Goal: Information Seeking & Learning: Find specific fact

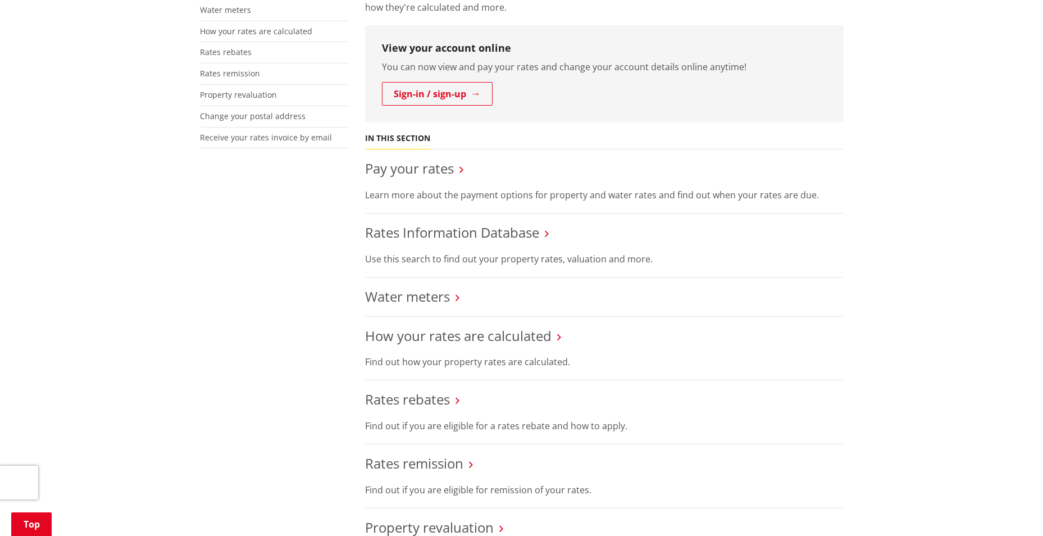
scroll to position [112, 0]
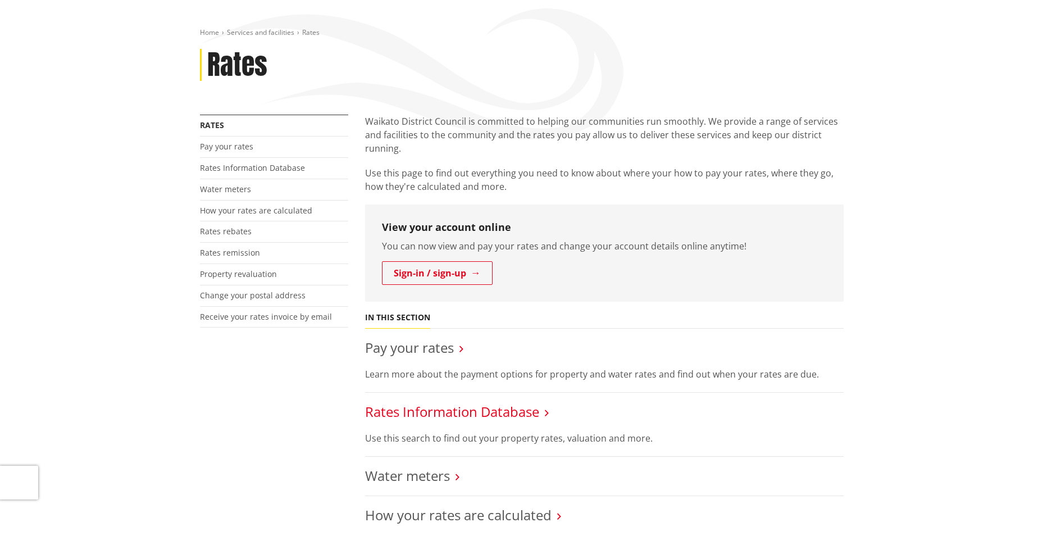
click at [475, 412] on link "Rates Information Database" at bounding box center [452, 411] width 174 height 19
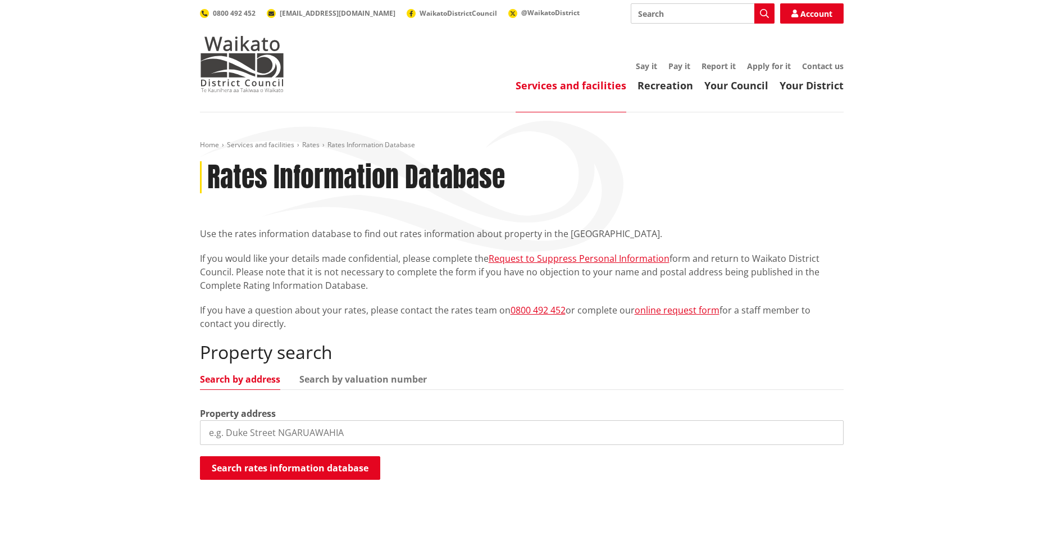
click at [260, 431] on input "search" at bounding box center [522, 432] width 644 height 25
type input "50C Trentham"
click at [282, 462] on button "Search rates information database" at bounding box center [290, 468] width 180 height 24
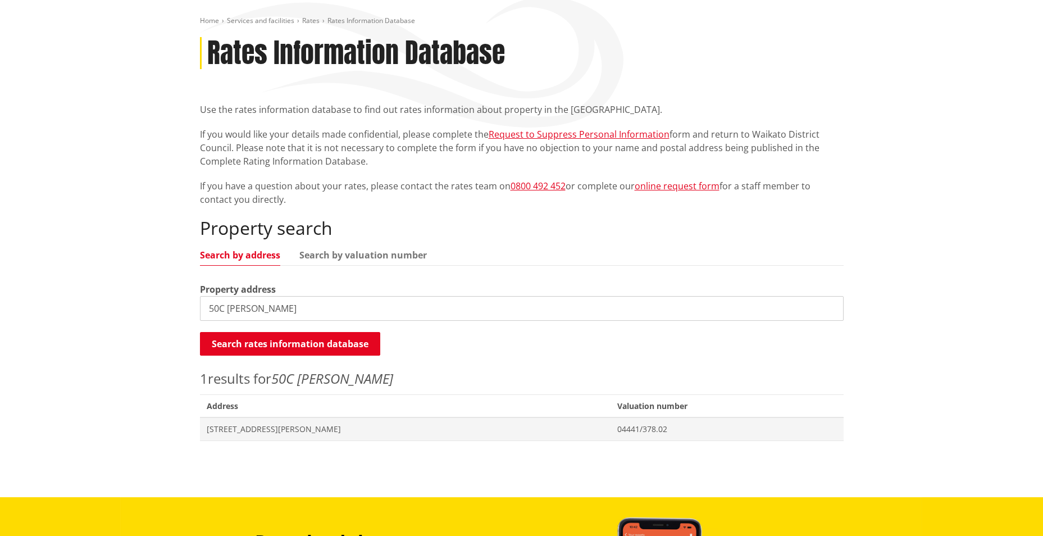
scroll to position [169, 0]
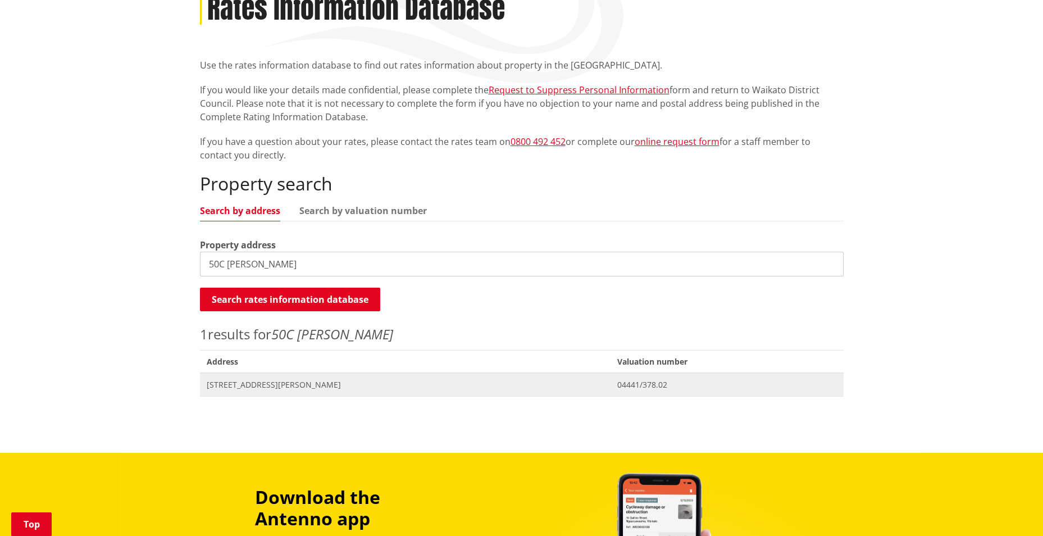
click at [253, 388] on span "[STREET_ADDRESS][PERSON_NAME]" at bounding box center [406, 384] width 398 height 11
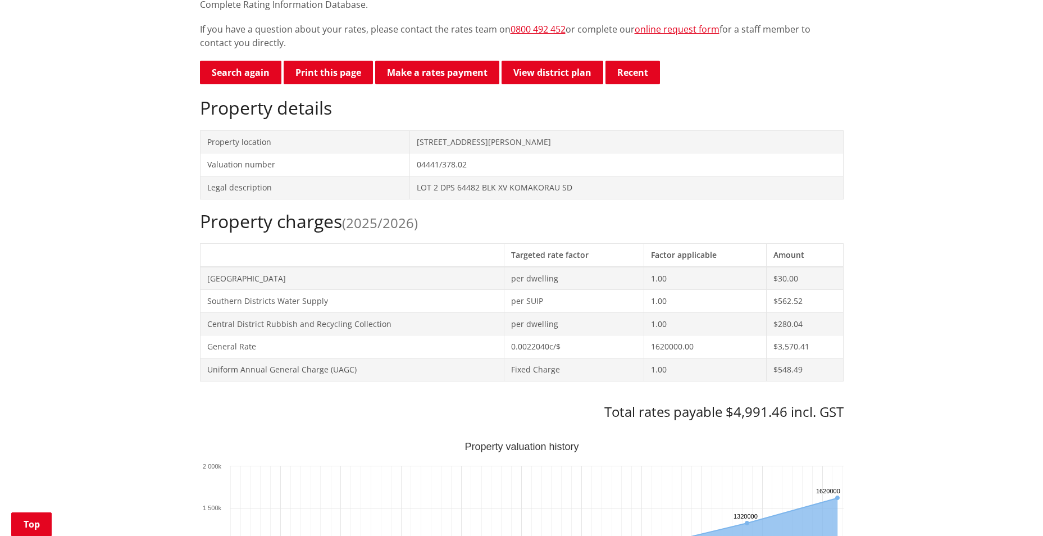
scroll to position [393, 0]
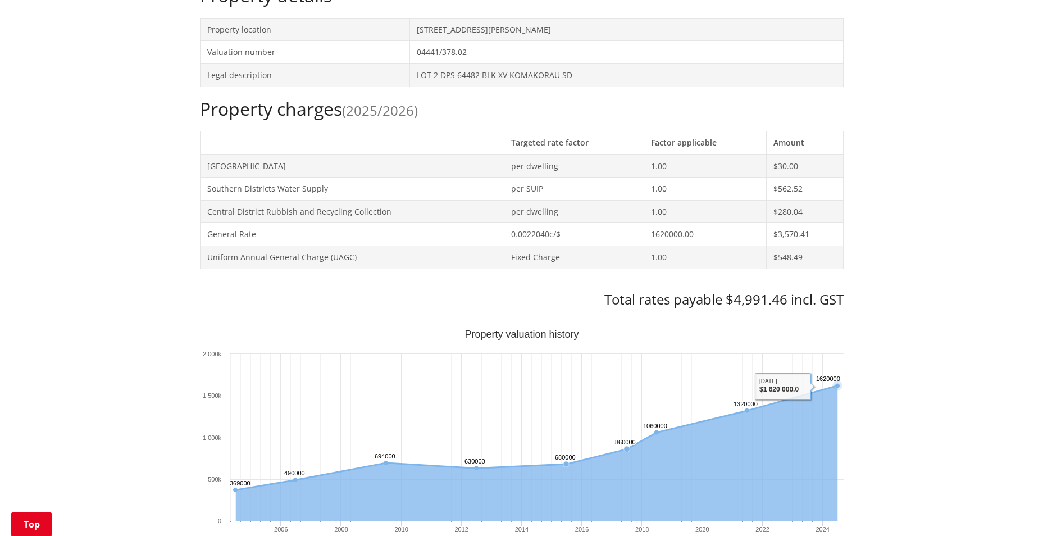
click at [900, 332] on div "Home Services and facilities Rates Rates Information Database Rates Information…" at bounding box center [521, 472] width 1043 height 1506
